Goal: Task Accomplishment & Management: Manage account settings

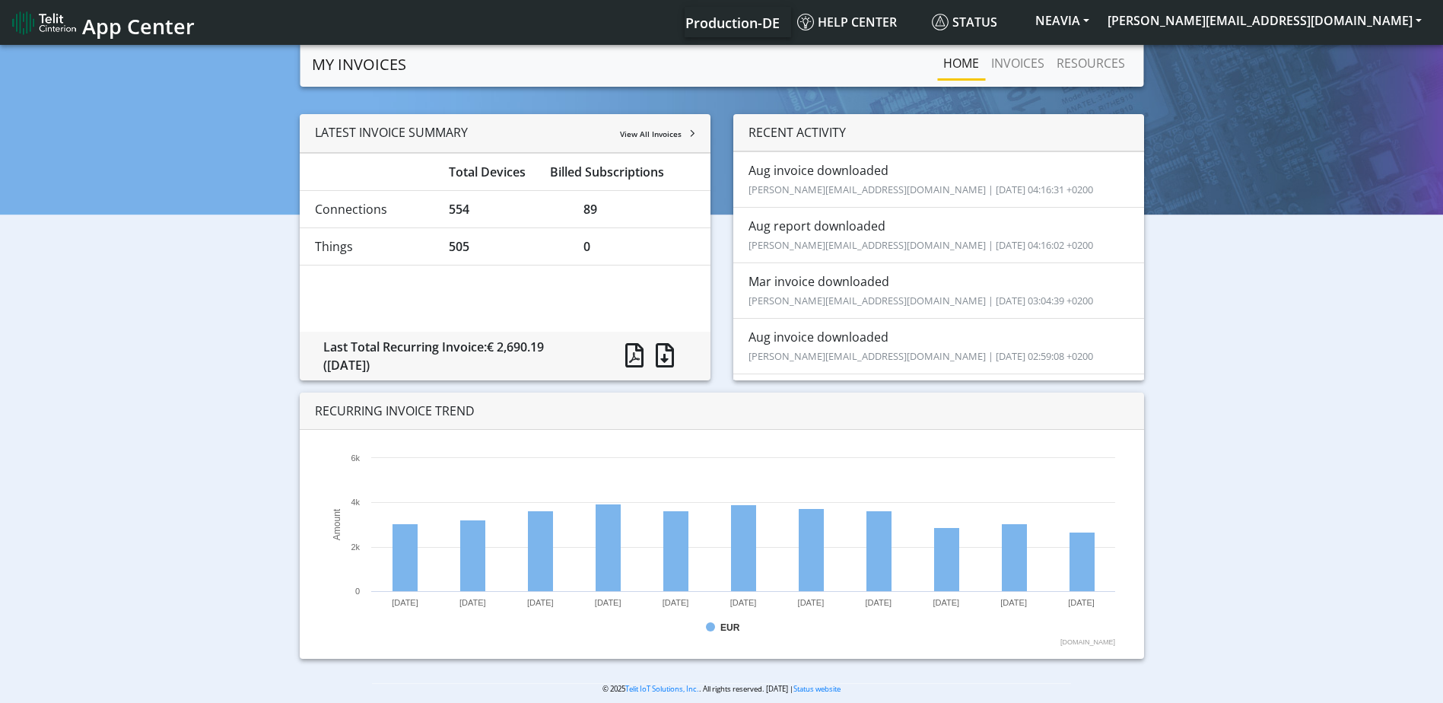
click at [1356, 223] on div "LATEST INVOICE SUMMARY View All Invoices Total Devices Billed Subscriptions Con…" at bounding box center [721, 392] width 1421 height 557
click at [1011, 62] on link "INVOICES" at bounding box center [1017, 63] width 65 height 30
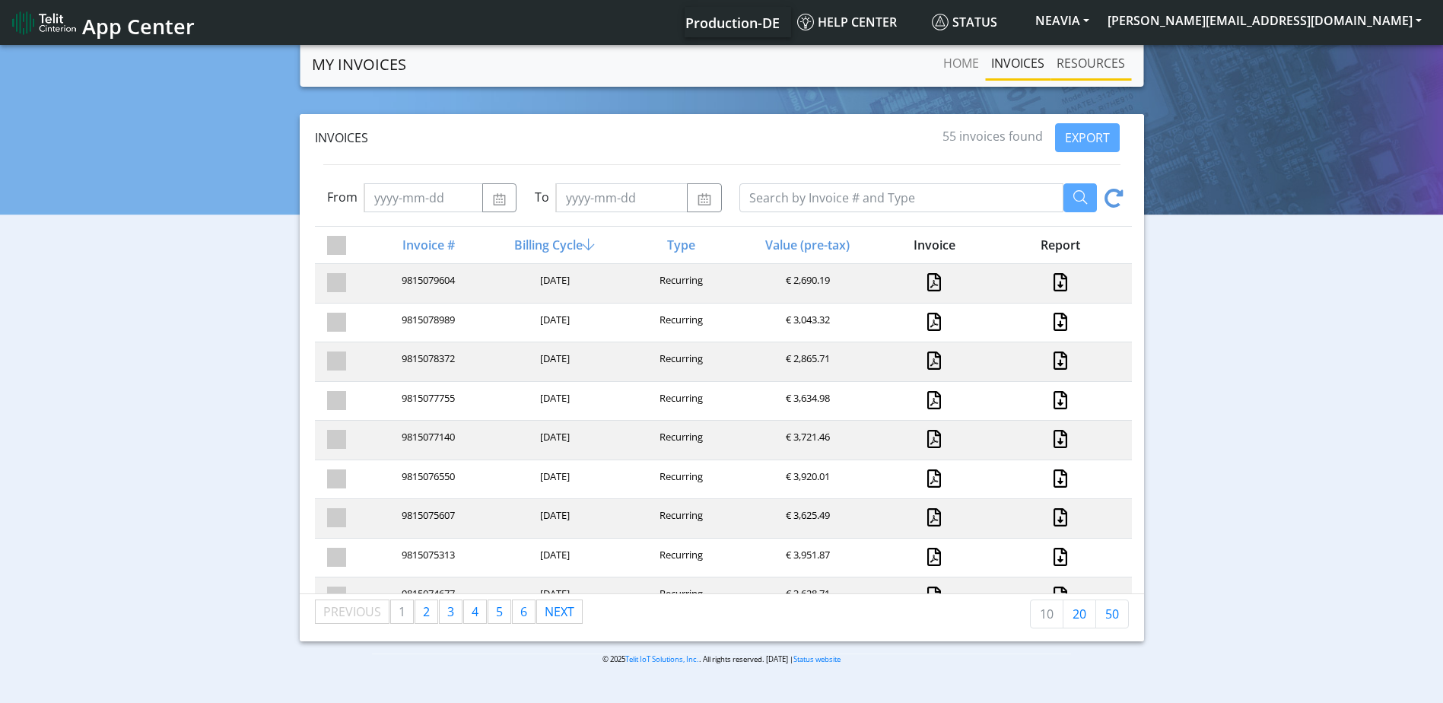
click at [1082, 77] on link "RESOURCES" at bounding box center [1091, 63] width 81 height 30
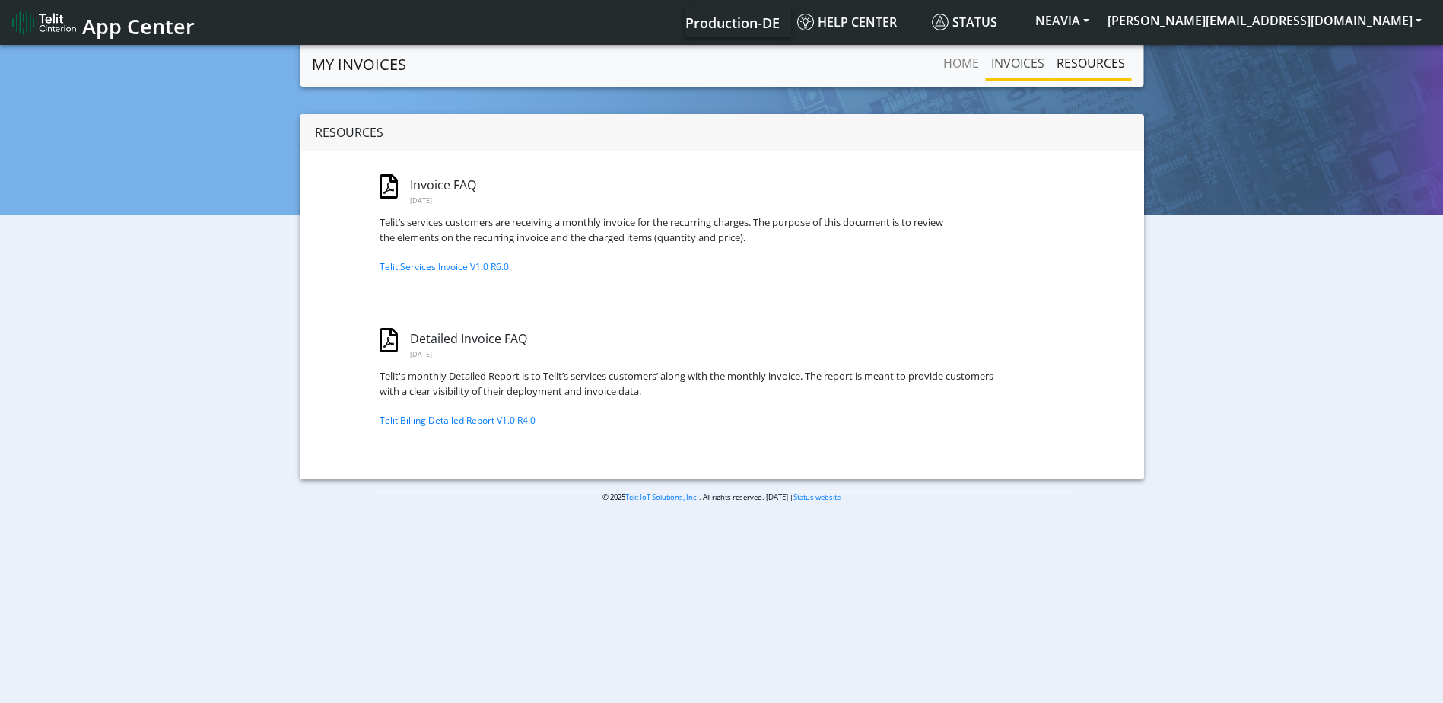
click at [1028, 67] on link "INVOICES" at bounding box center [1017, 63] width 65 height 30
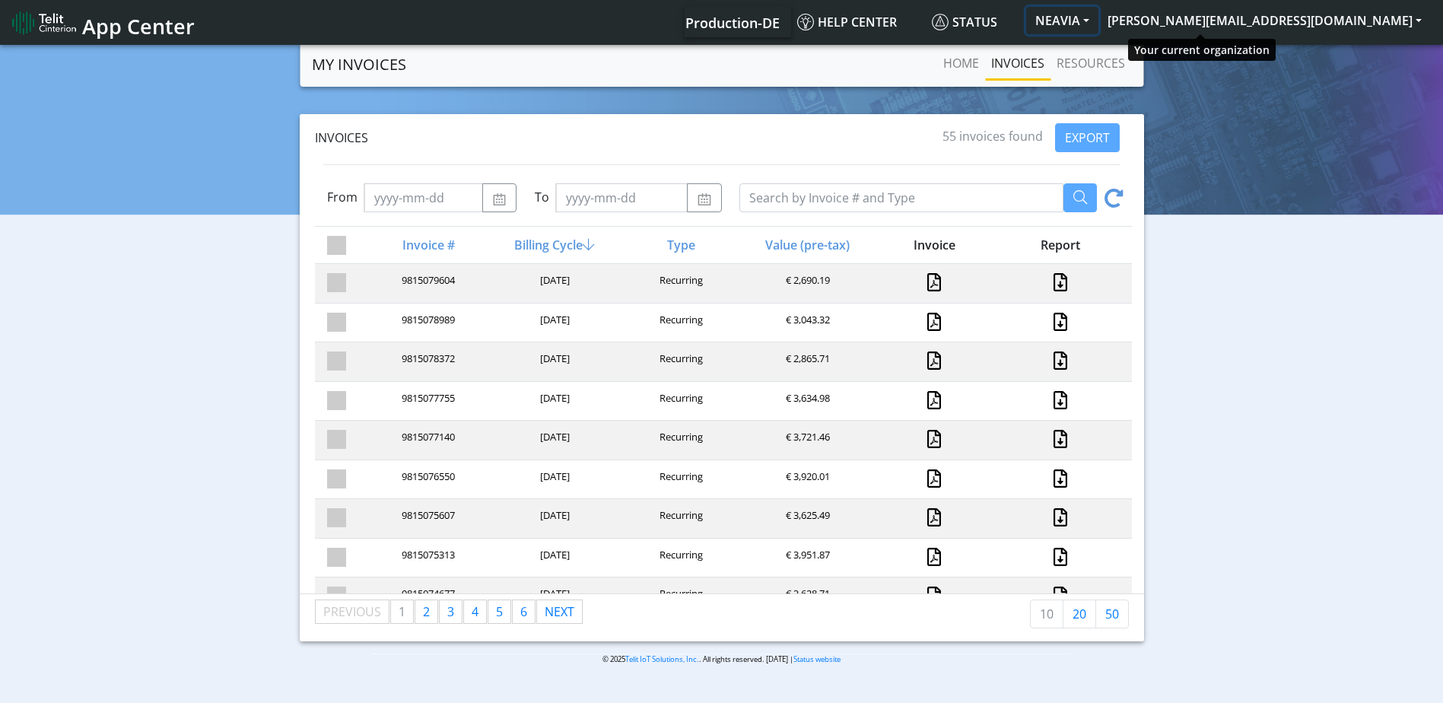
click at [1099, 20] on button "NEAVIA" at bounding box center [1062, 20] width 72 height 27
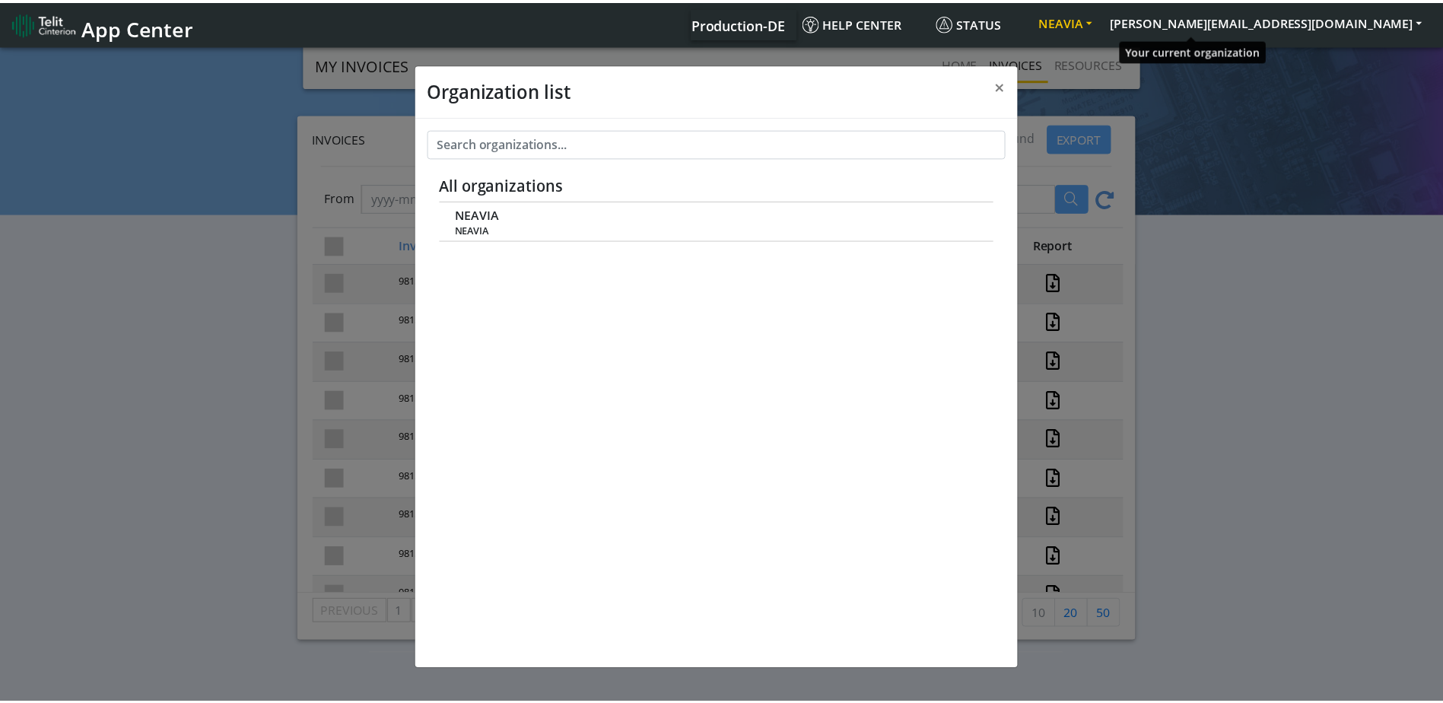
scroll to position [5, 0]
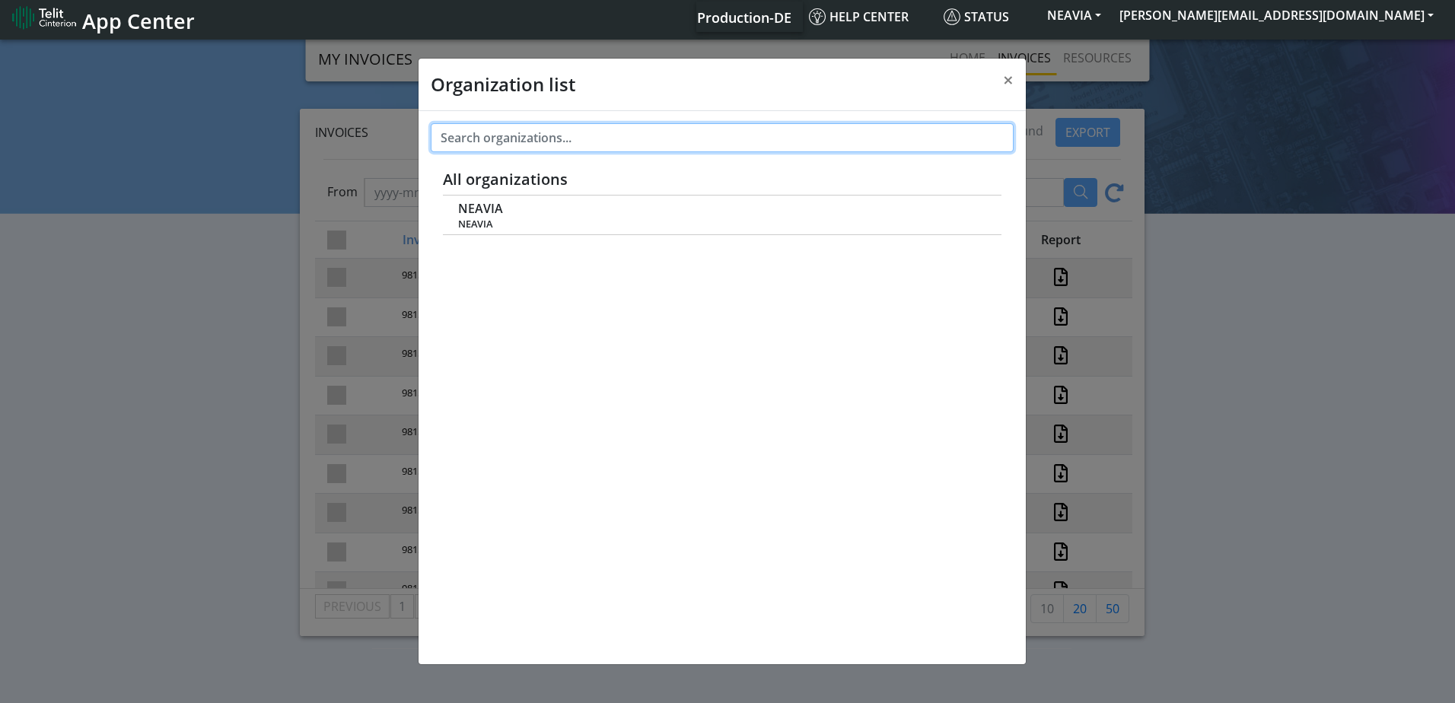
click at [926, 141] on input "text" at bounding box center [722, 137] width 583 height 29
type input "swarco"
click at [1004, 78] on span "×" at bounding box center [1008, 79] width 11 height 25
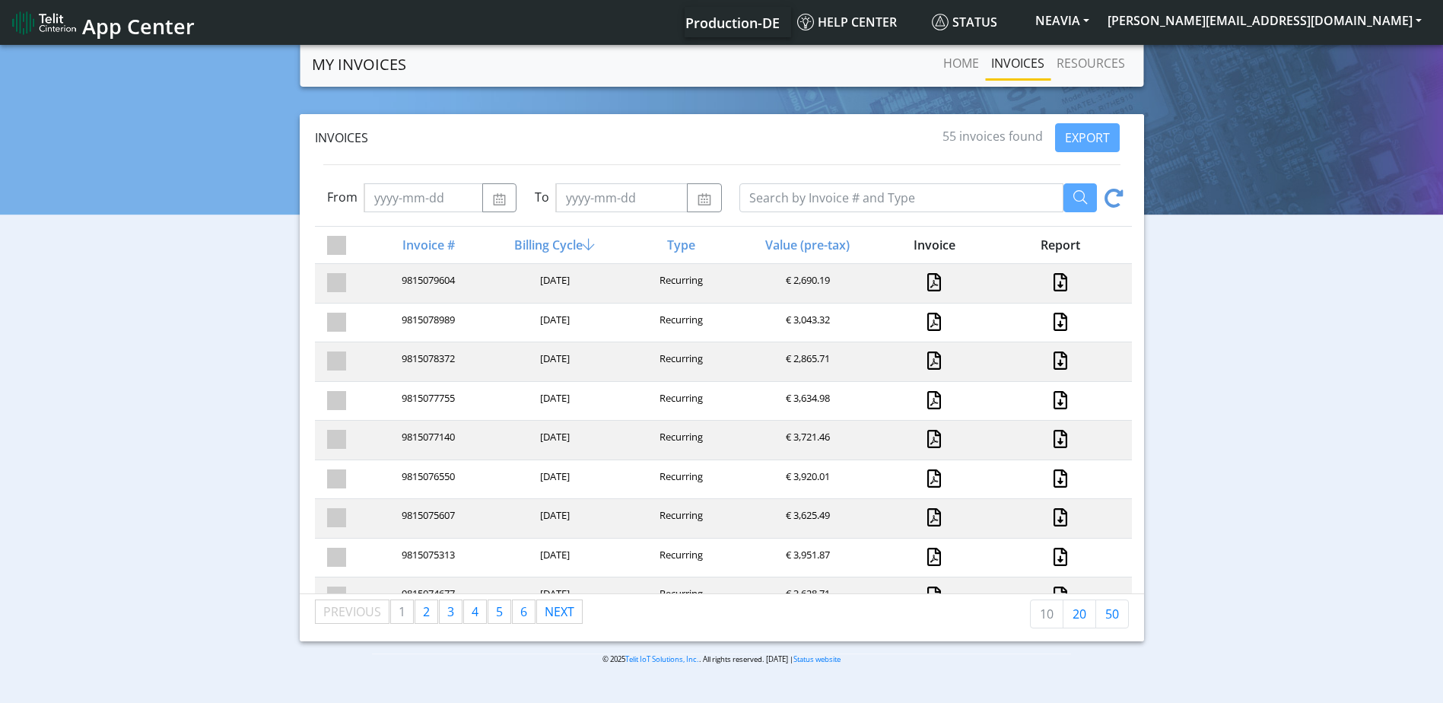
click at [140, 27] on span "App Center" at bounding box center [138, 26] width 113 height 28
